Goal: Transaction & Acquisition: Download file/media

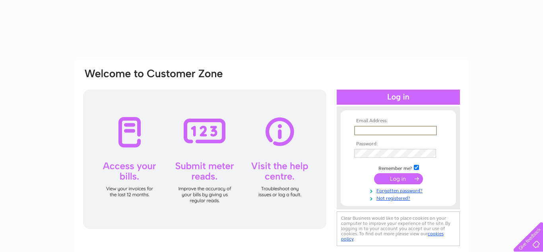
click at [372, 131] on input "text" at bounding box center [395, 131] width 83 height 10
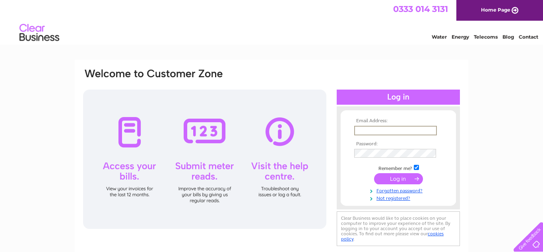
click at [390, 132] on input "text" at bounding box center [395, 131] width 83 height 10
type input "mick.bushnell@grandjunctionarms.co.uk"
click at [399, 178] on input "submit" at bounding box center [398, 178] width 49 height 11
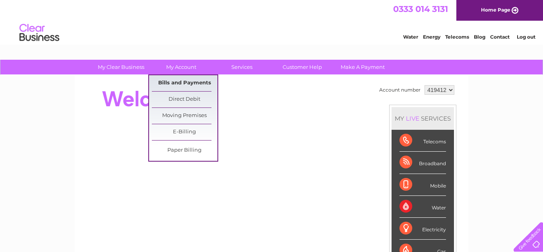
click at [181, 82] on link "Bills and Payments" at bounding box center [185, 83] width 66 height 16
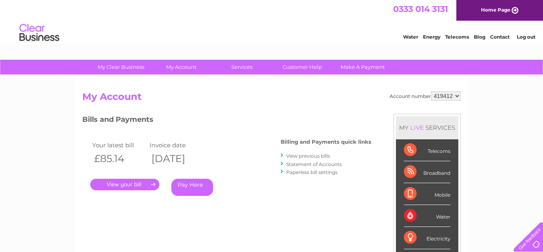
click at [149, 187] on link "." at bounding box center [124, 185] width 69 height 12
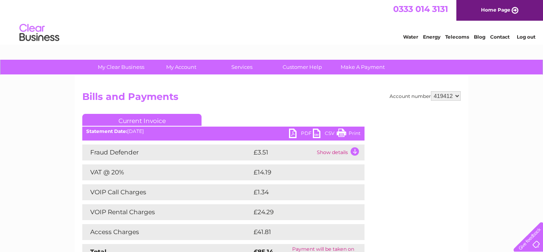
click at [293, 136] on link "PDF" at bounding box center [301, 134] width 24 height 12
click at [521, 37] on link "Log out" at bounding box center [526, 37] width 19 height 6
